Goal: Information Seeking & Learning: Learn about a topic

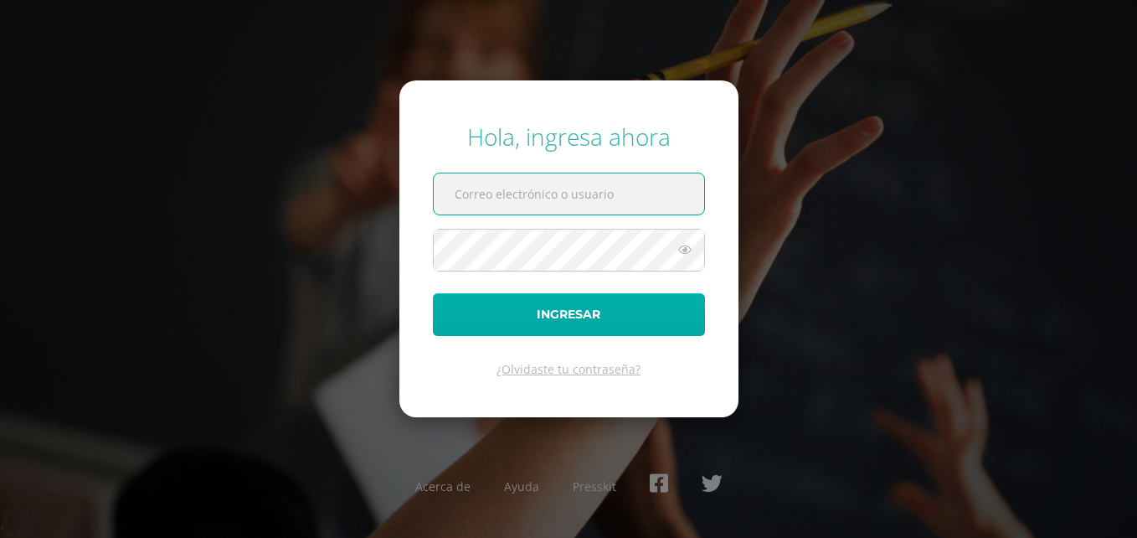
type input "[EMAIL_ADDRESS][PERSON_NAME][DOMAIN_NAME]"
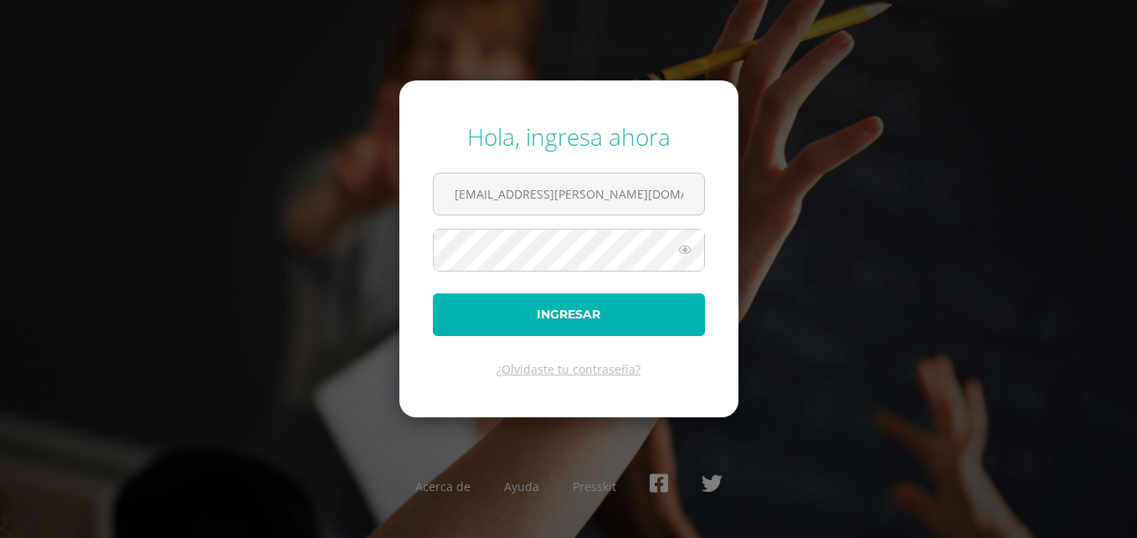
click at [574, 296] on button "Ingresar" at bounding box center [569, 314] width 272 height 43
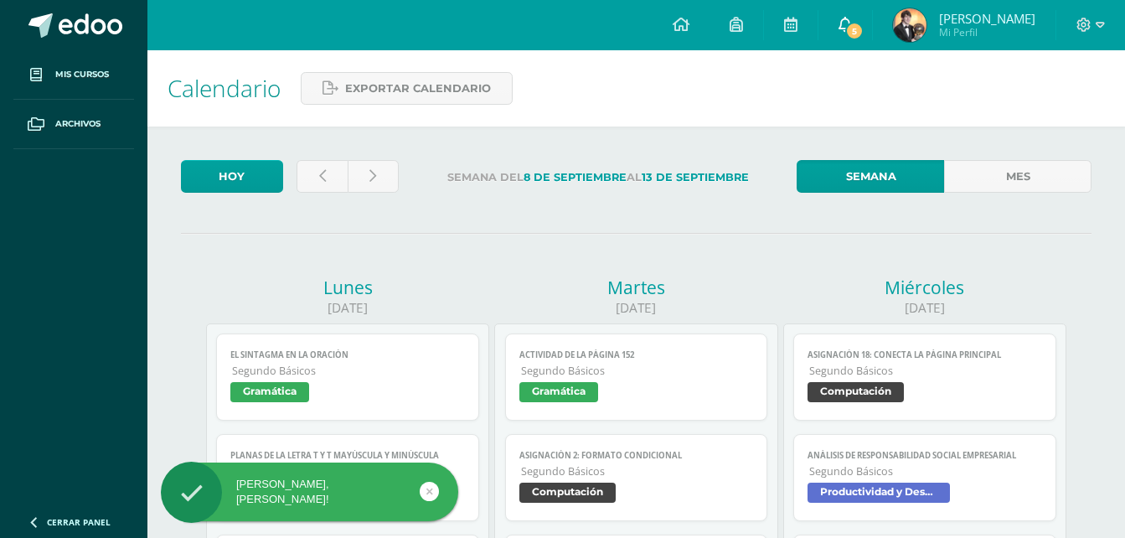
click at [842, 28] on icon at bounding box center [844, 24] width 13 height 15
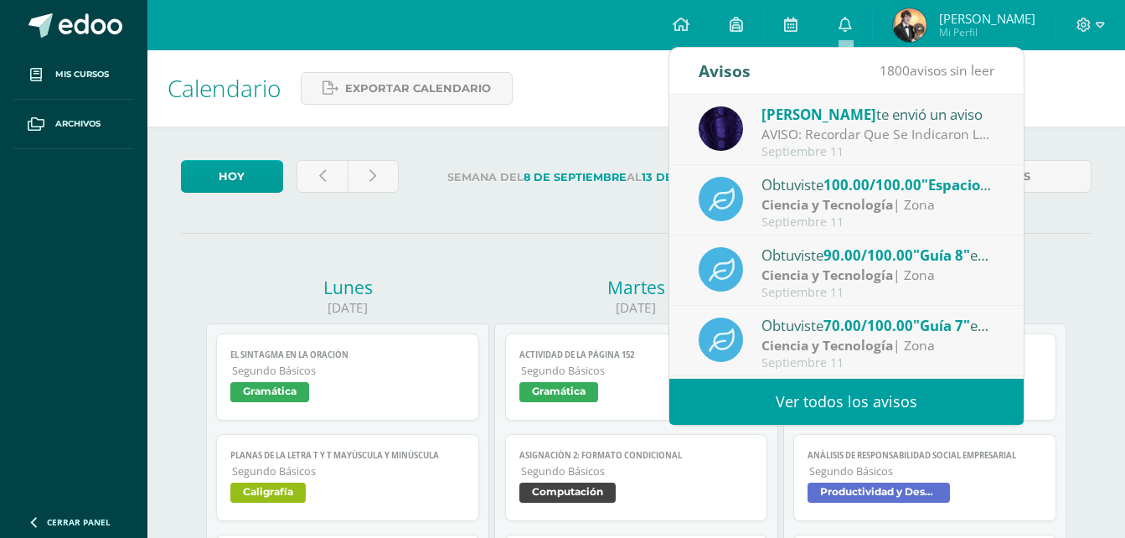
click at [883, 150] on div "Septiembre 11" at bounding box center [877, 152] width 233 height 14
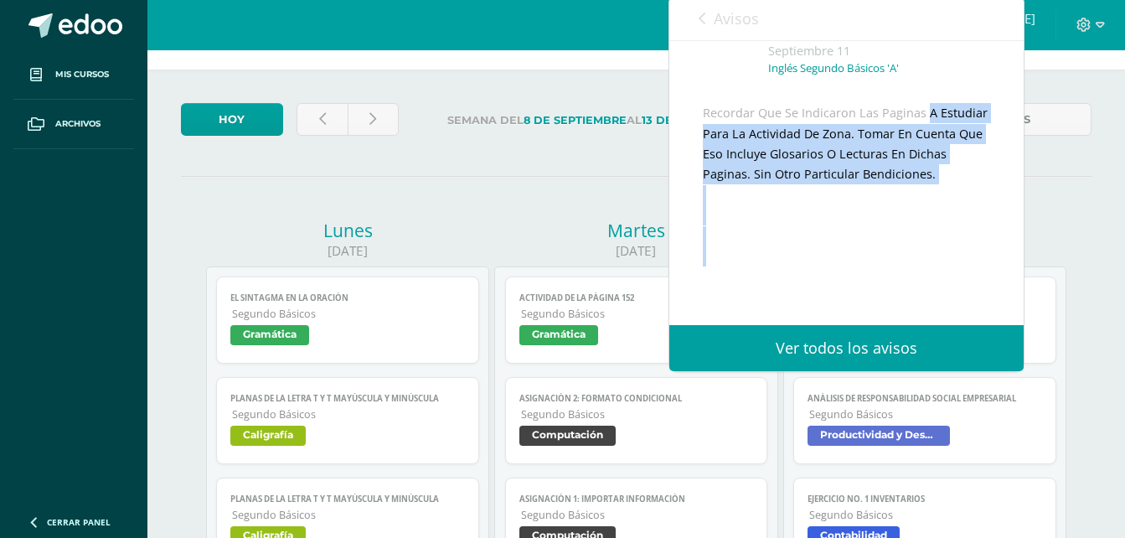
scroll to position [84, 0]
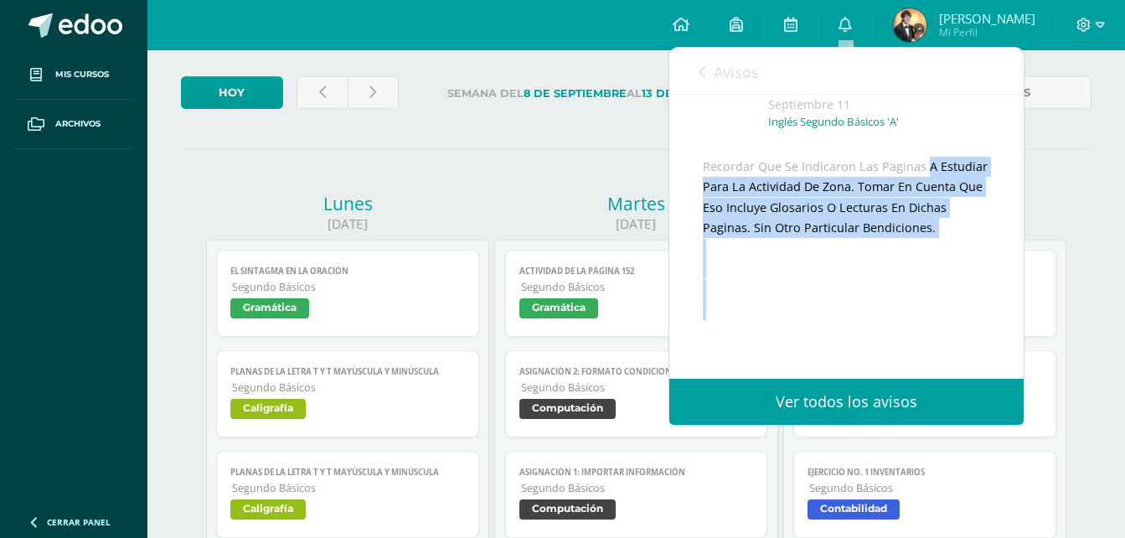
drag, startPoint x: 873, startPoint y: 167, endPoint x: 878, endPoint y: 238, distance: 71.4
click at [878, 238] on div "Recordar Que Se Indicaron Las Paginas A Estudiar Para La Actividad De Zona. Tom…" at bounding box center [846, 259] width 287 height 205
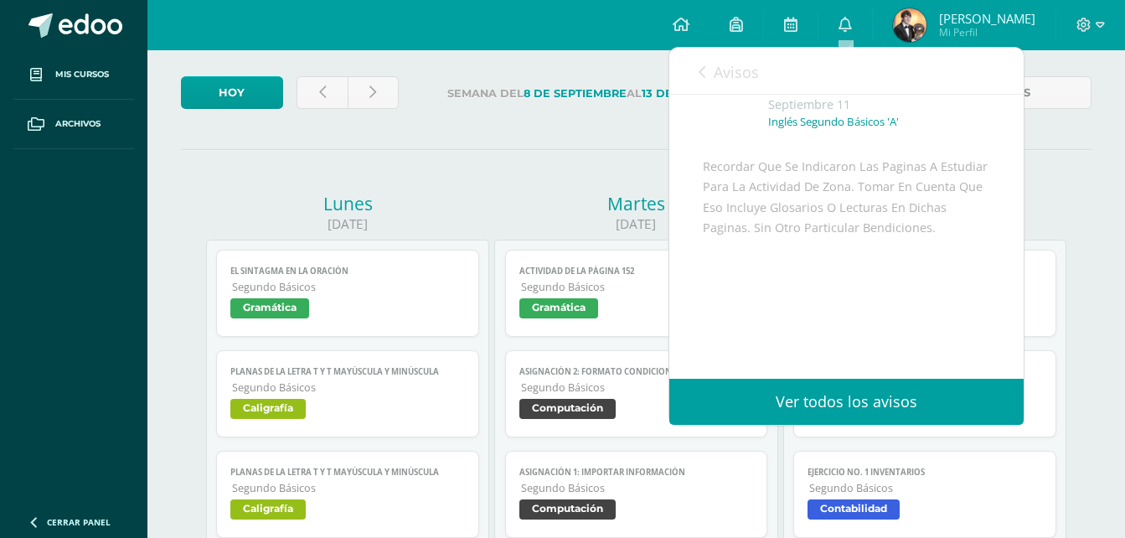
drag, startPoint x: 878, startPoint y: 238, endPoint x: 857, endPoint y: 240, distance: 21.0
click at [857, 240] on div "Recordar Que Se Indicaron Las Paginas A Estudiar Para La Actividad De Zona. Tom…" at bounding box center [846, 259] width 287 height 205
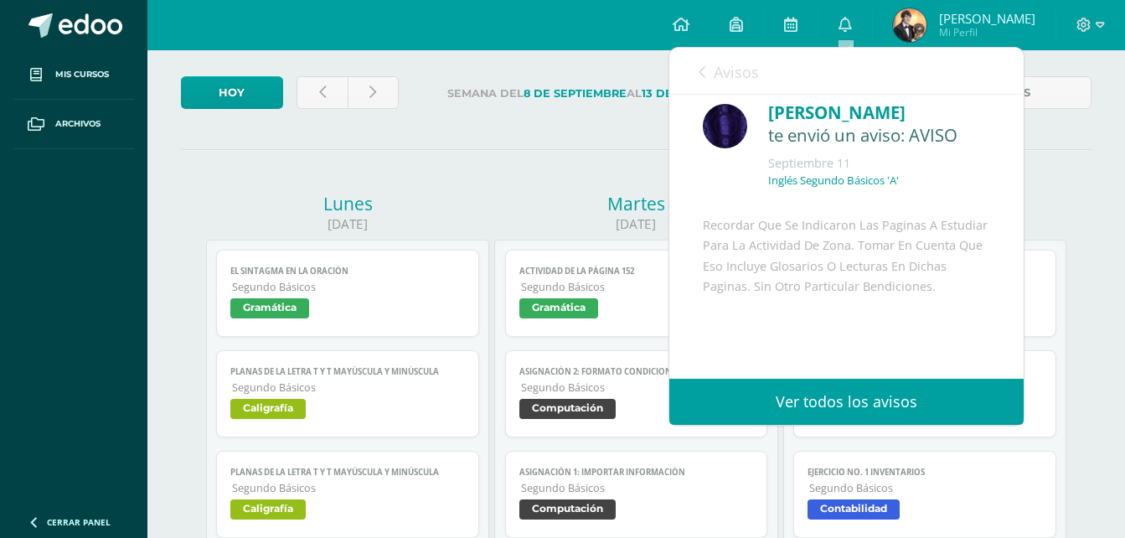
scroll to position [0, 0]
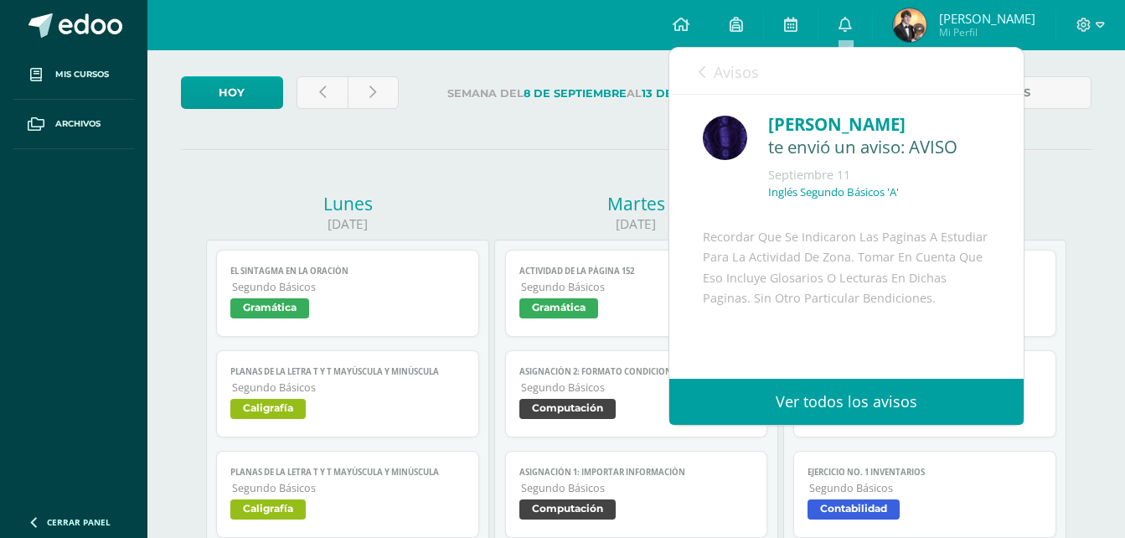
click at [708, 72] on link "Avisos" at bounding box center [728, 72] width 60 height 48
